Goal: Navigation & Orientation: Find specific page/section

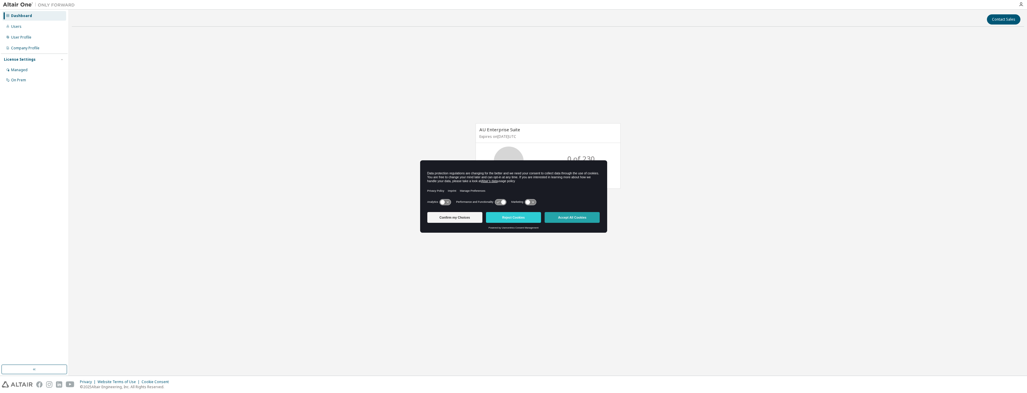
click at [574, 219] on button "Accept All Cookies" at bounding box center [572, 217] width 55 height 11
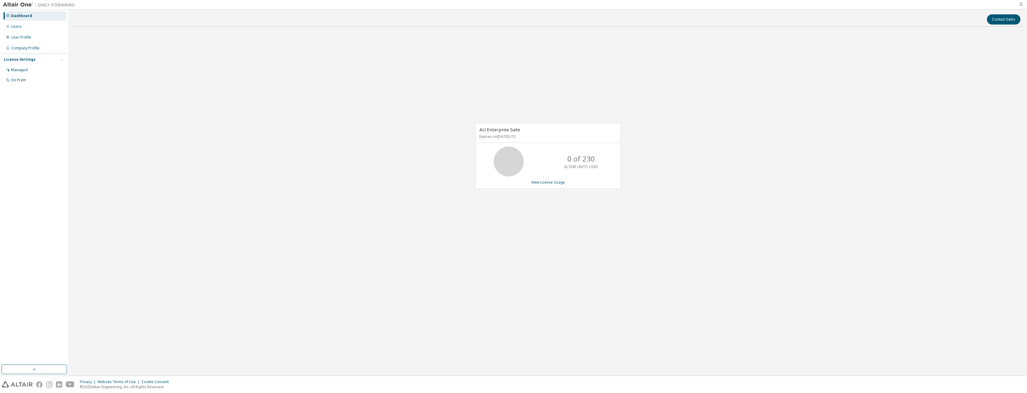
click at [1021, 4] on icon "button" at bounding box center [1021, 4] width 5 height 5
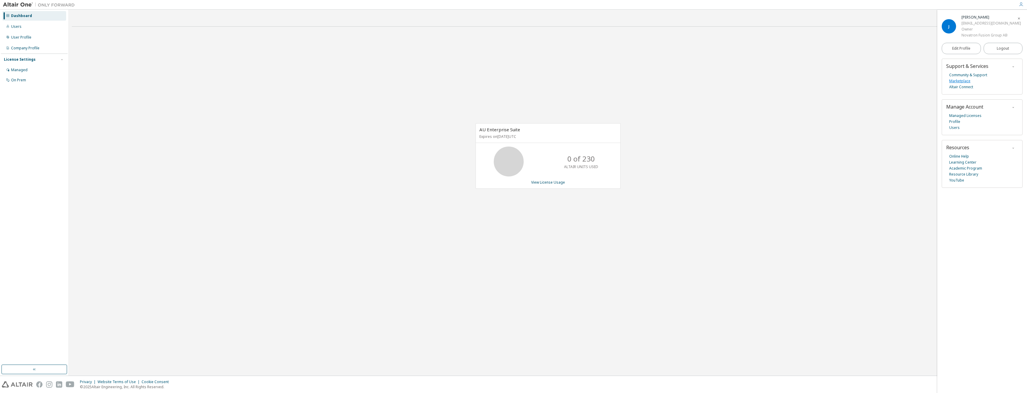
click at [957, 81] on link "Marketplace" at bounding box center [960, 81] width 21 height 6
